Goal: Task Accomplishment & Management: Manage account settings

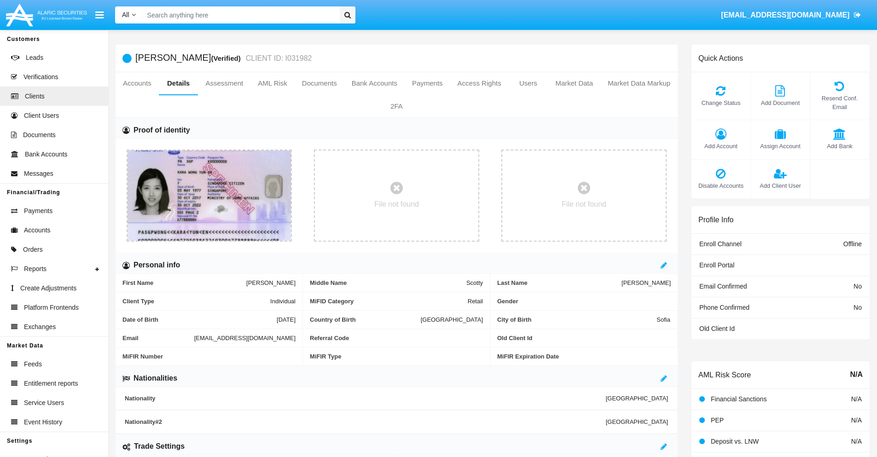
click at [721, 146] on span "Add Account" at bounding box center [721, 146] width 50 height 9
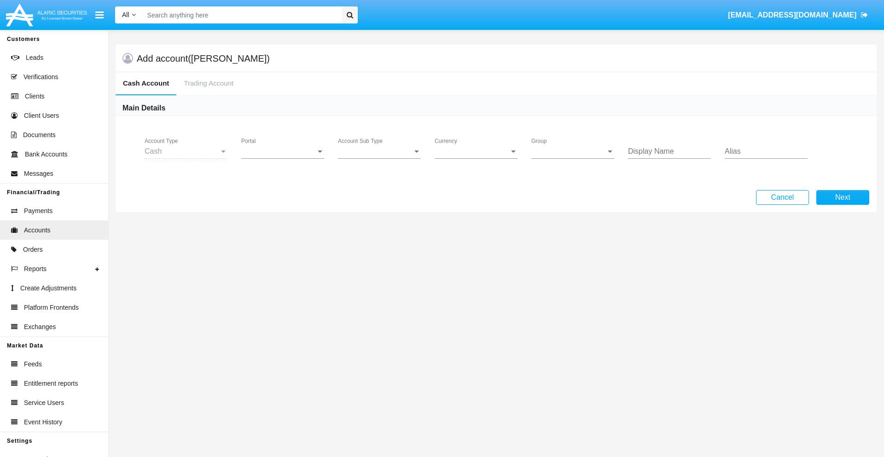
click at [283, 152] on span "Portal" at bounding box center [278, 151] width 75 height 8
click at [284, 247] on span "Alaric Fund Portal" at bounding box center [276, 247] width 70 height 22
click at [380, 152] on span "Account Sub Type" at bounding box center [375, 151] width 75 height 8
click at [380, 158] on span "Fund Cash" at bounding box center [379, 158] width 83 height 22
click at [573, 152] on span "Group" at bounding box center [569, 151] width 75 height 8
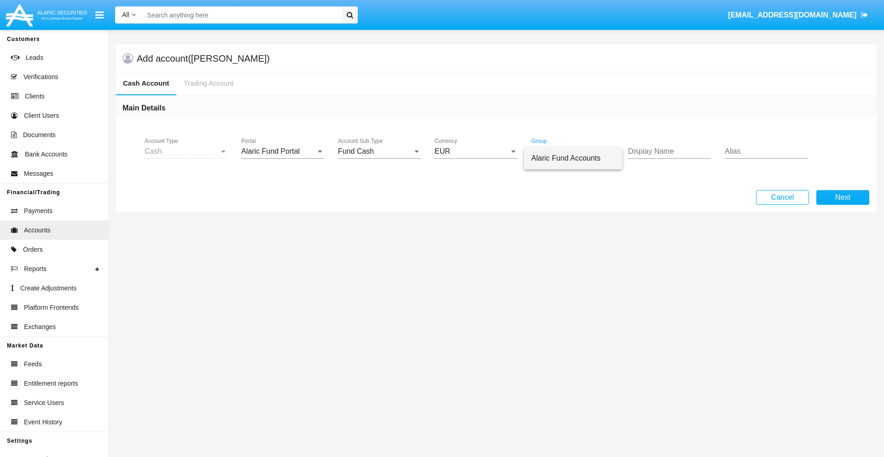
click at [573, 158] on span "Alaric Fund Accounts" at bounding box center [574, 158] width 84 height 22
type input "ivory"
type input "red"
click at [843, 198] on button "Next" at bounding box center [843, 197] width 53 height 15
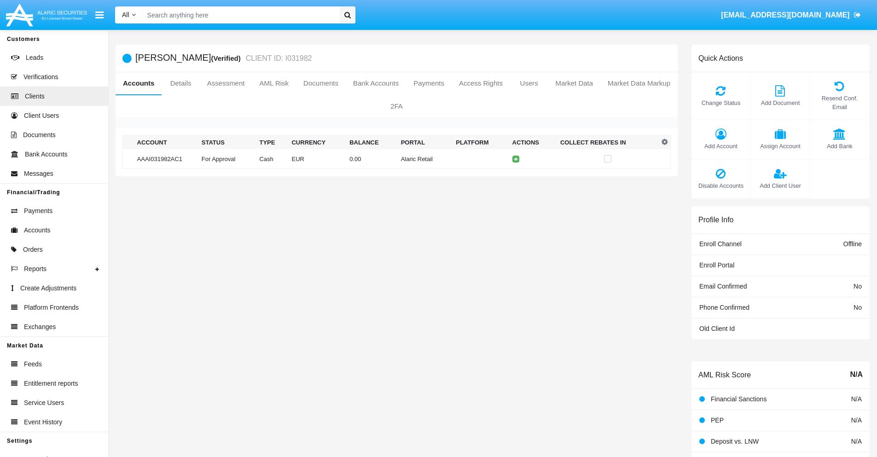
click at [398, 159] on td "Alaric Retail" at bounding box center [425, 159] width 55 height 20
click at [721, 103] on span "Change Status" at bounding box center [721, 103] width 50 height 9
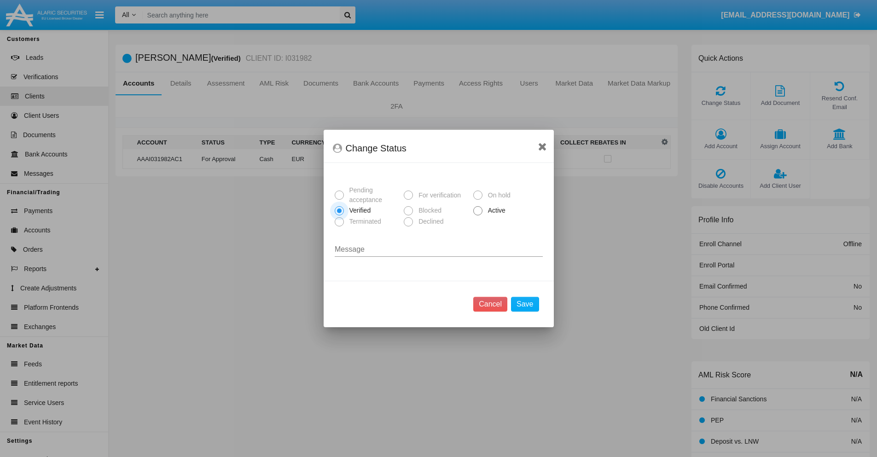
click at [495, 211] on span "Active" at bounding box center [495, 211] width 25 height 10
click at [478, 216] on input "Active" at bounding box center [478, 216] width 0 height 0
radio input "true"
click at [525, 304] on button "Save" at bounding box center [525, 304] width 28 height 15
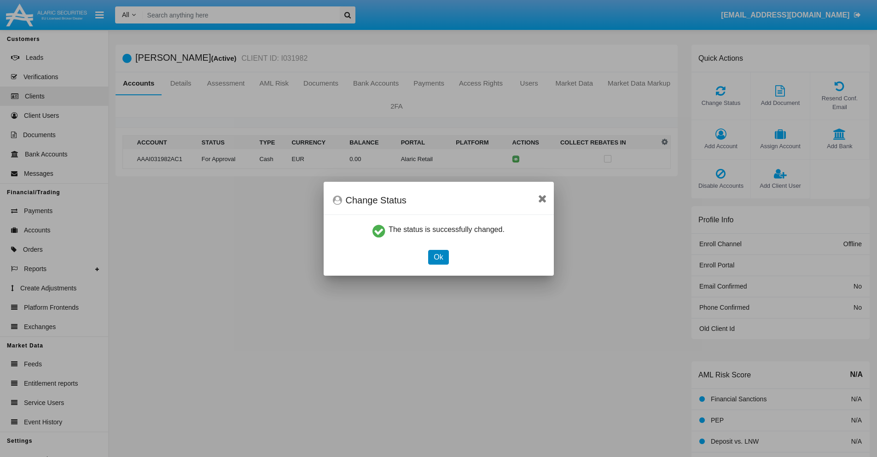
click at [439, 257] on button "Ok" at bounding box center [438, 257] width 20 height 15
